Goal: Find specific page/section: Find specific page/section

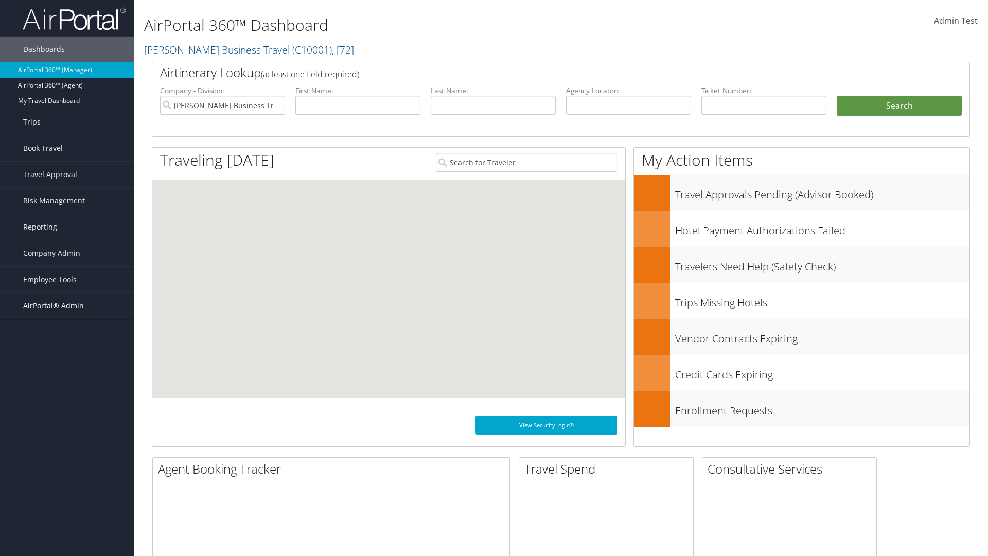
click at [67, 306] on span "AirPortal® Admin" at bounding box center [53, 306] width 61 height 26
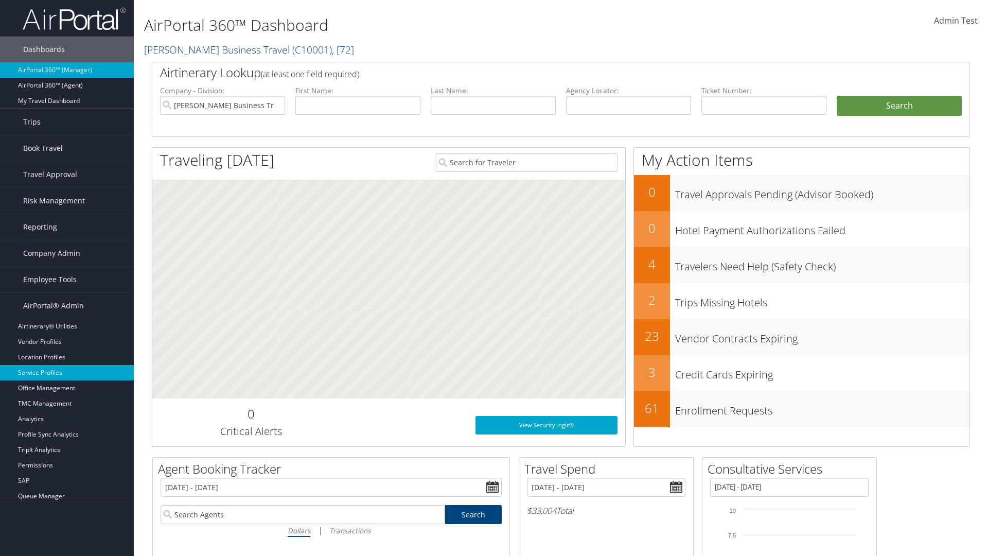
click at [67, 372] on link "Service Profiles" at bounding box center [67, 372] width 134 height 15
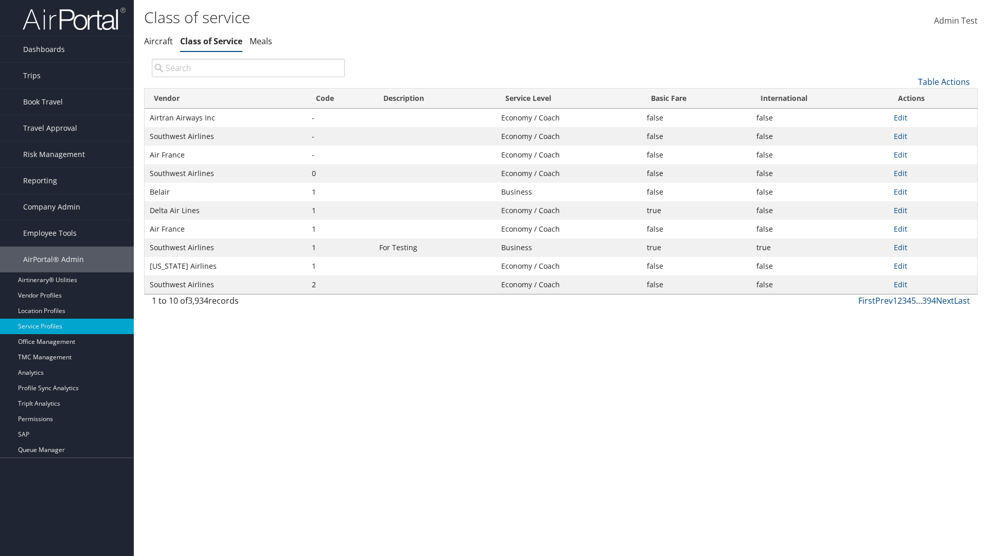
click at [340, 98] on th "Code" at bounding box center [340, 98] width 67 height 20
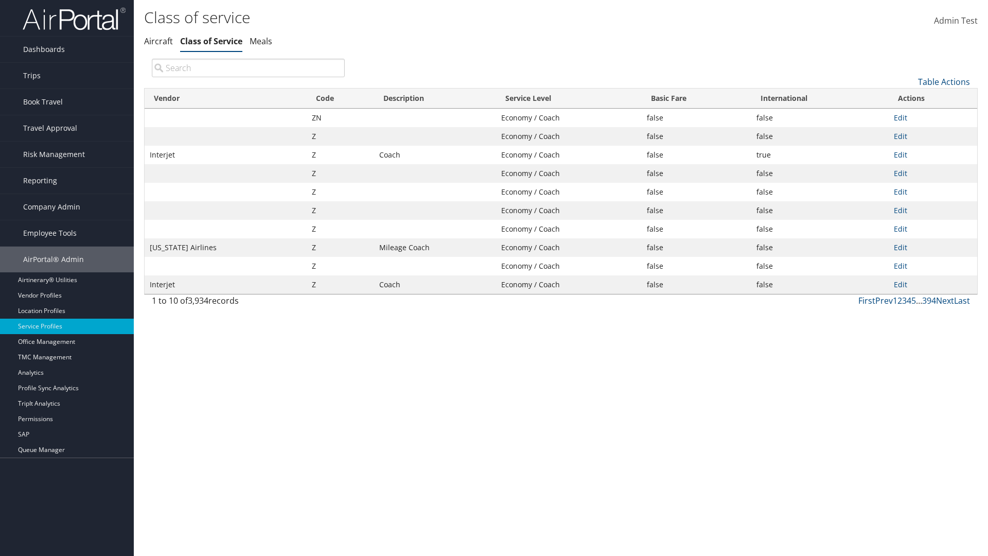
click at [340, 98] on th "Code" at bounding box center [340, 98] width 67 height 20
click at [943, 81] on link "Table Actions" at bounding box center [944, 81] width 52 height 11
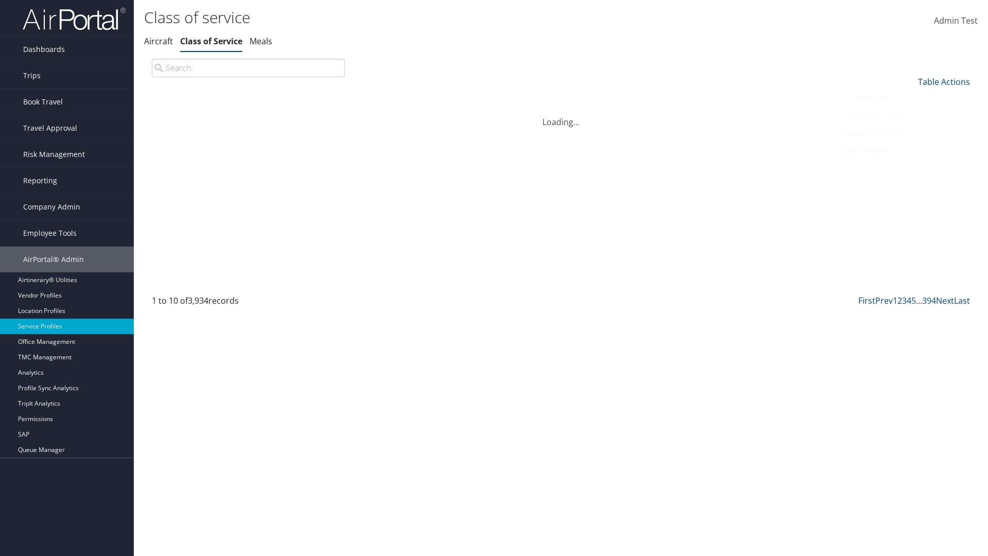
click at [909, 150] on link "Page Length" at bounding box center [909, 149] width 135 height 17
click at [909, 116] on link "25" at bounding box center [909, 116] width 135 height 17
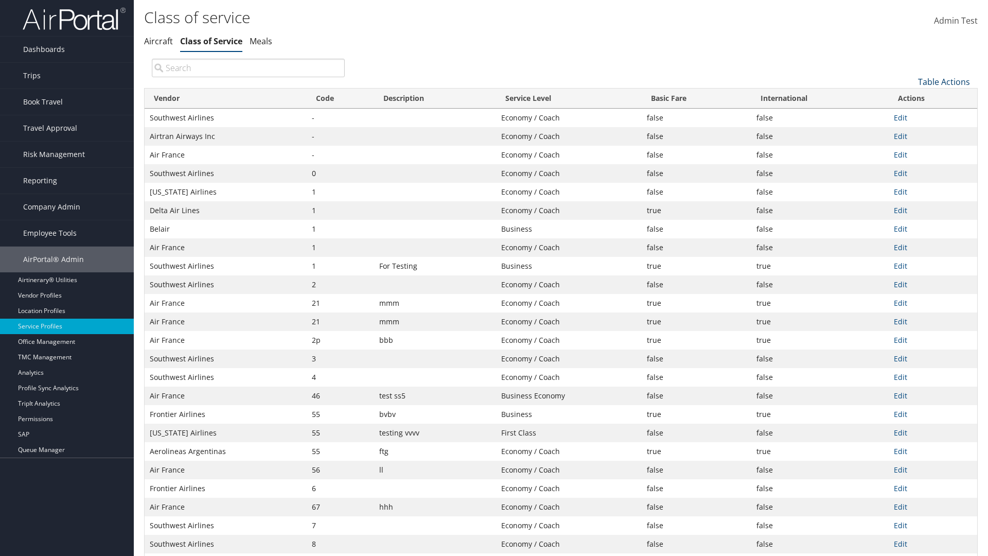
click at [943, 81] on link "Table Actions" at bounding box center [944, 81] width 52 height 11
